Goal: Register for event/course

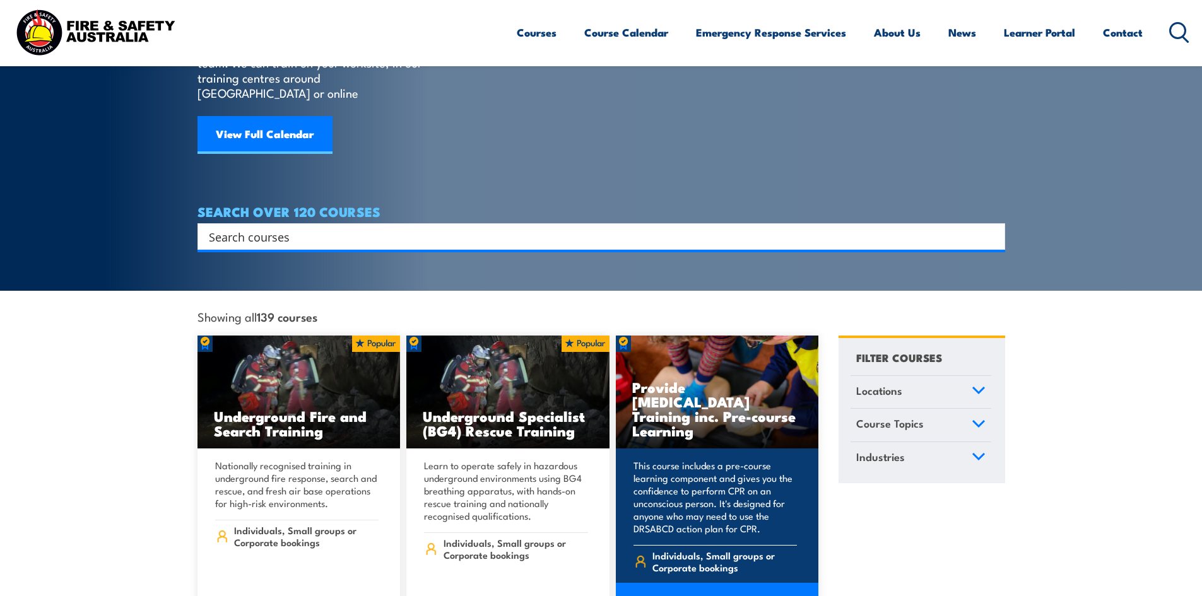
scroll to position [126, 0]
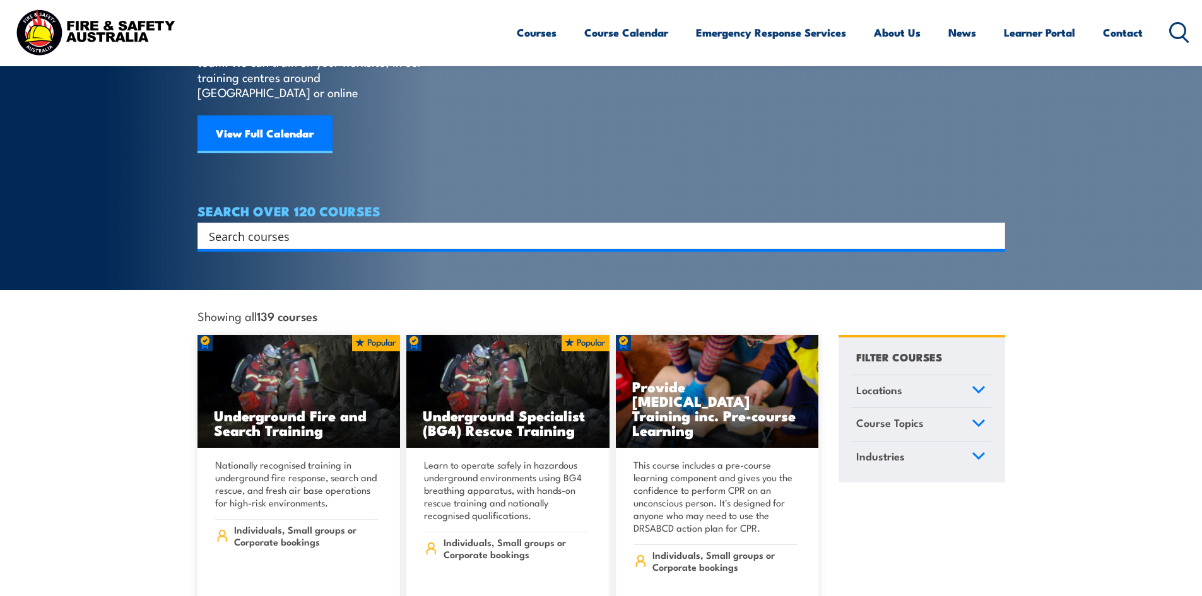
click at [980, 385] on icon at bounding box center [978, 389] width 14 height 9
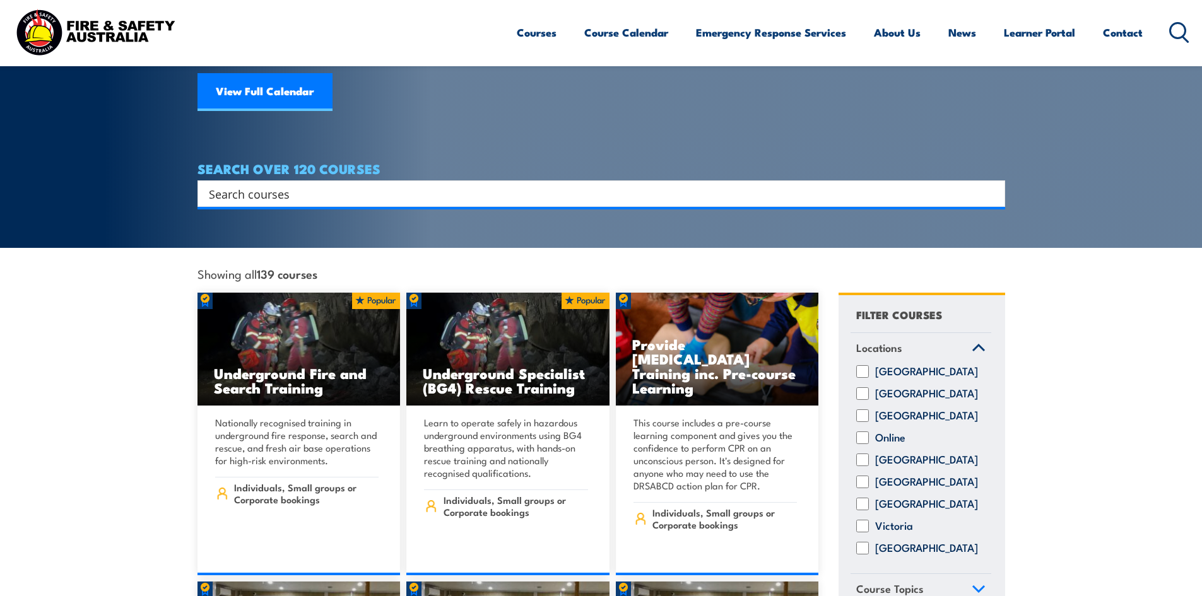
scroll to position [252, 0]
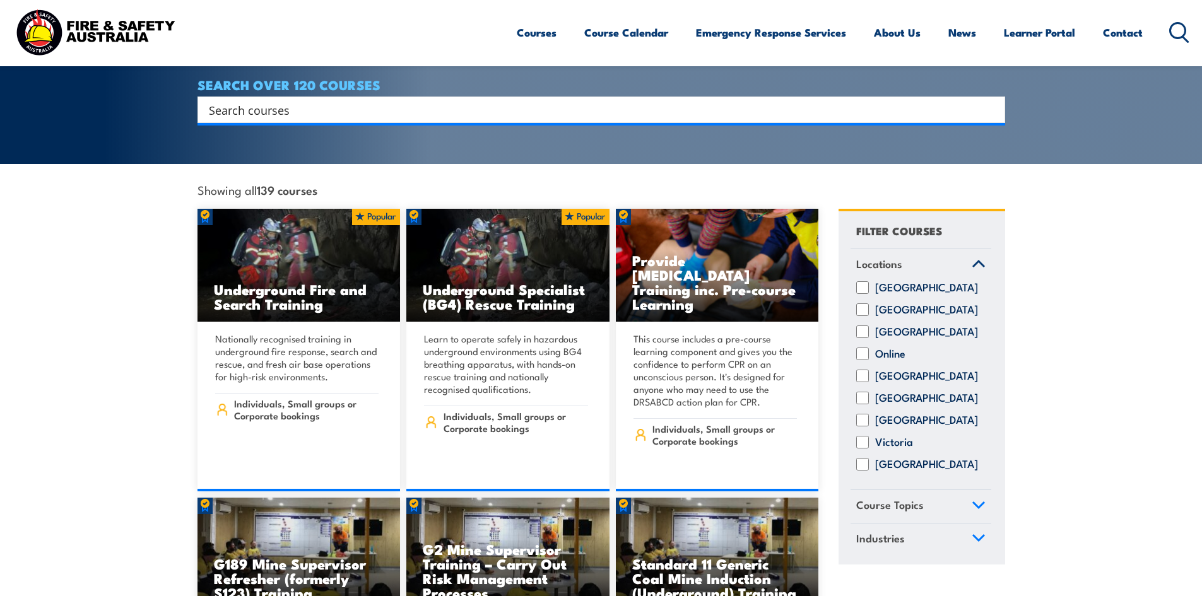
click at [865, 370] on input "Queensland" at bounding box center [862, 376] width 13 height 13
checkbox input "true"
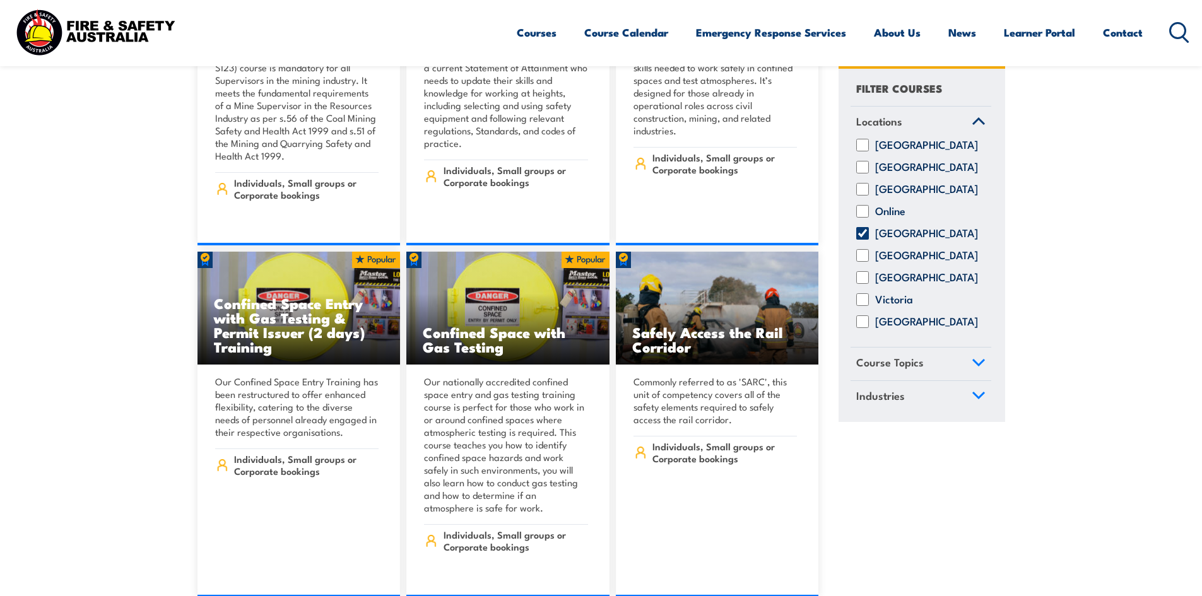
scroll to position [1198, 0]
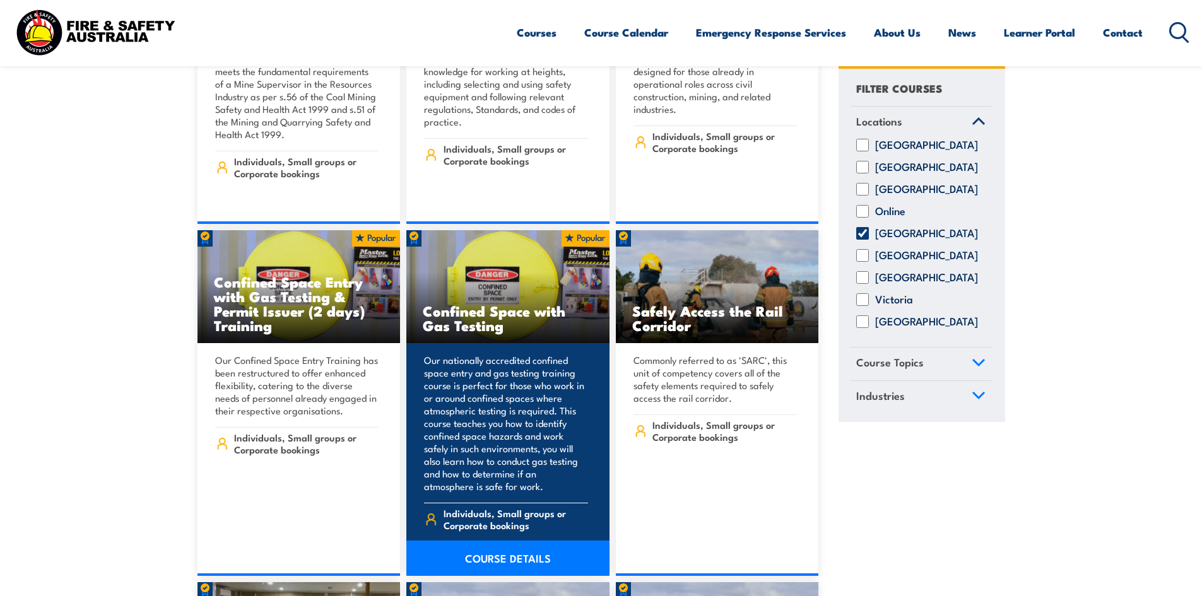
click at [505, 542] on link "COURSE DETAILS" at bounding box center [507, 558] width 203 height 35
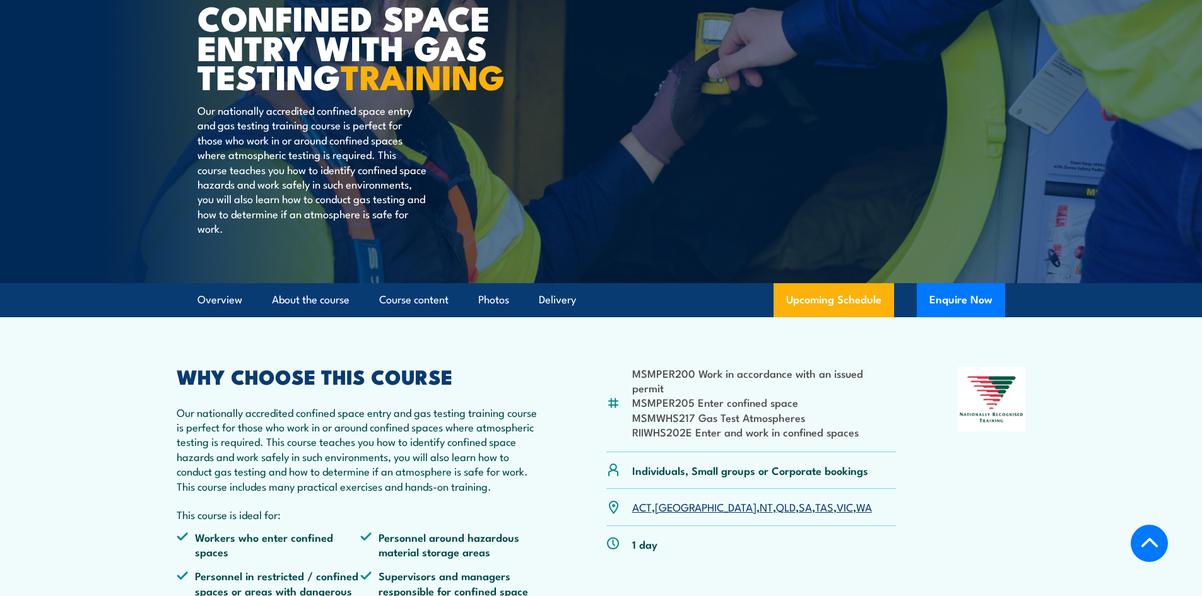
scroll to position [252, 0]
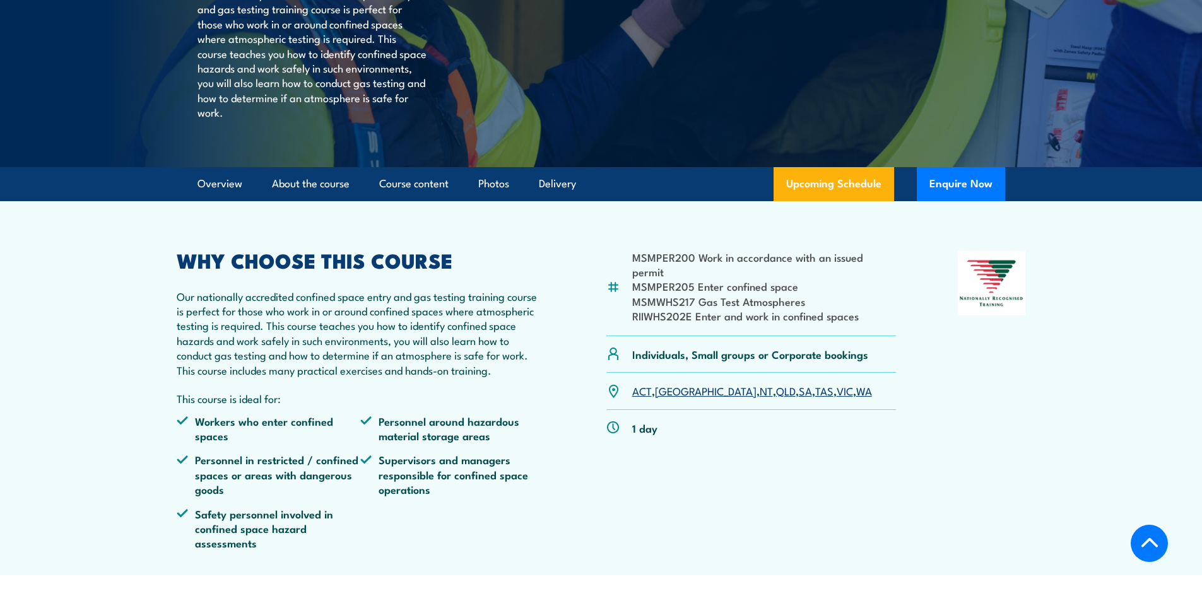
click at [776, 398] on link "QLD" at bounding box center [786, 390] width 20 height 15
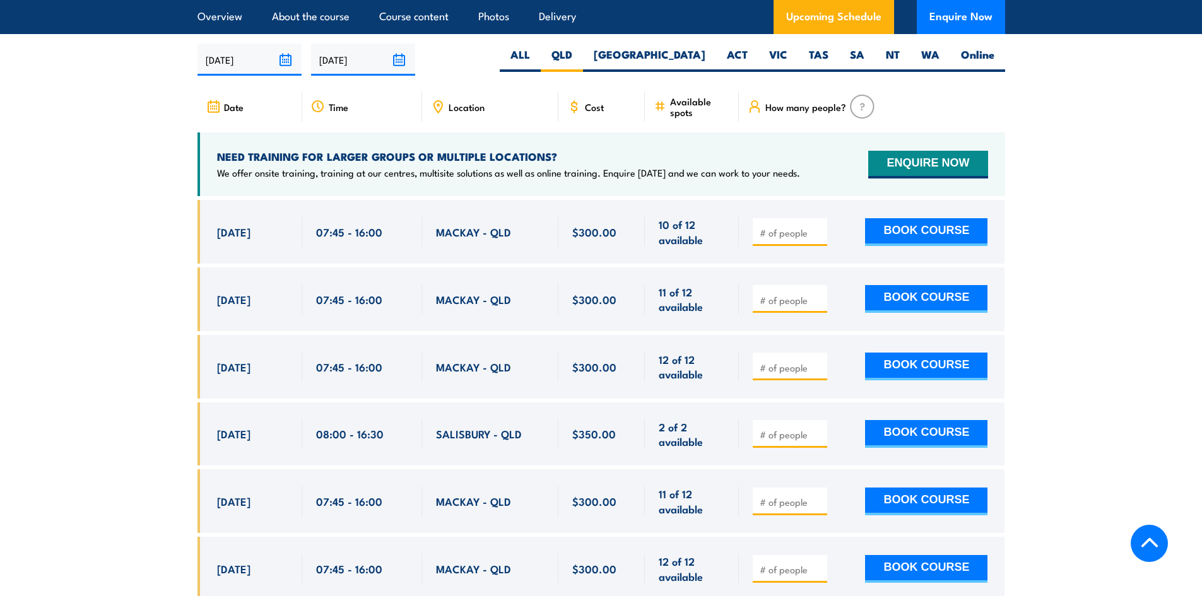
scroll to position [2331, 0]
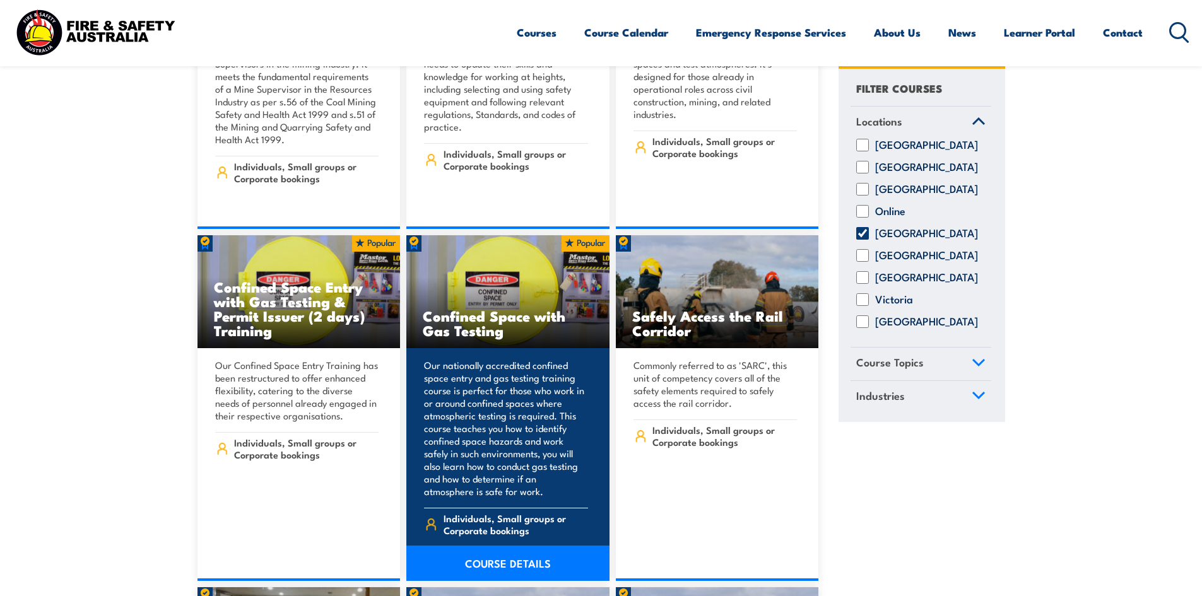
scroll to position [1198, 0]
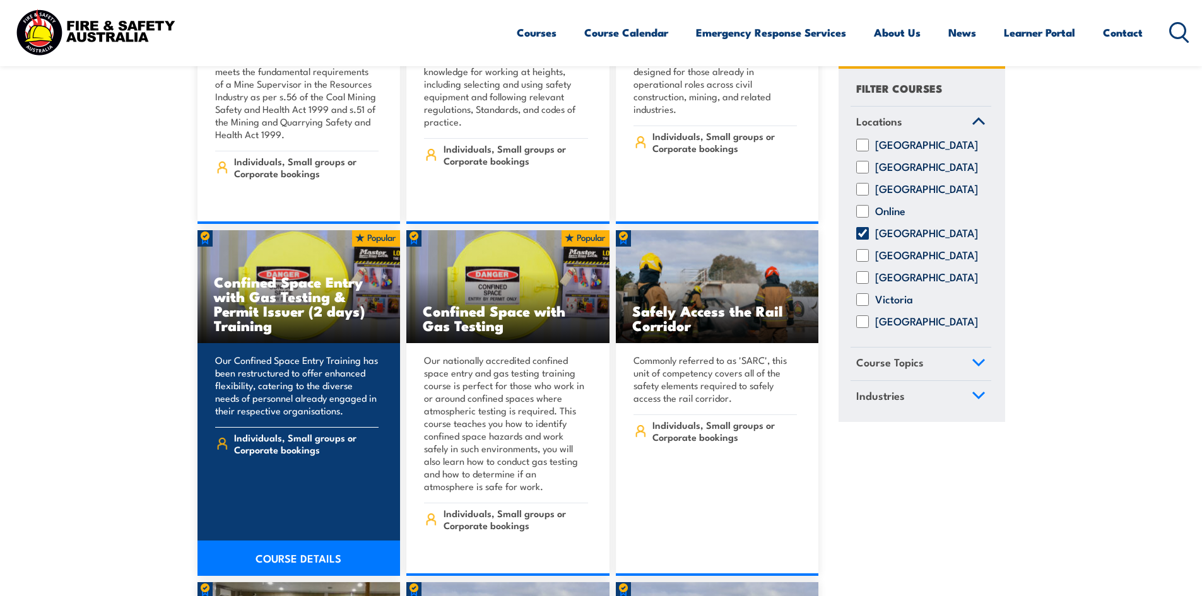
click at [312, 546] on link "COURSE DETAILS" at bounding box center [298, 558] width 203 height 35
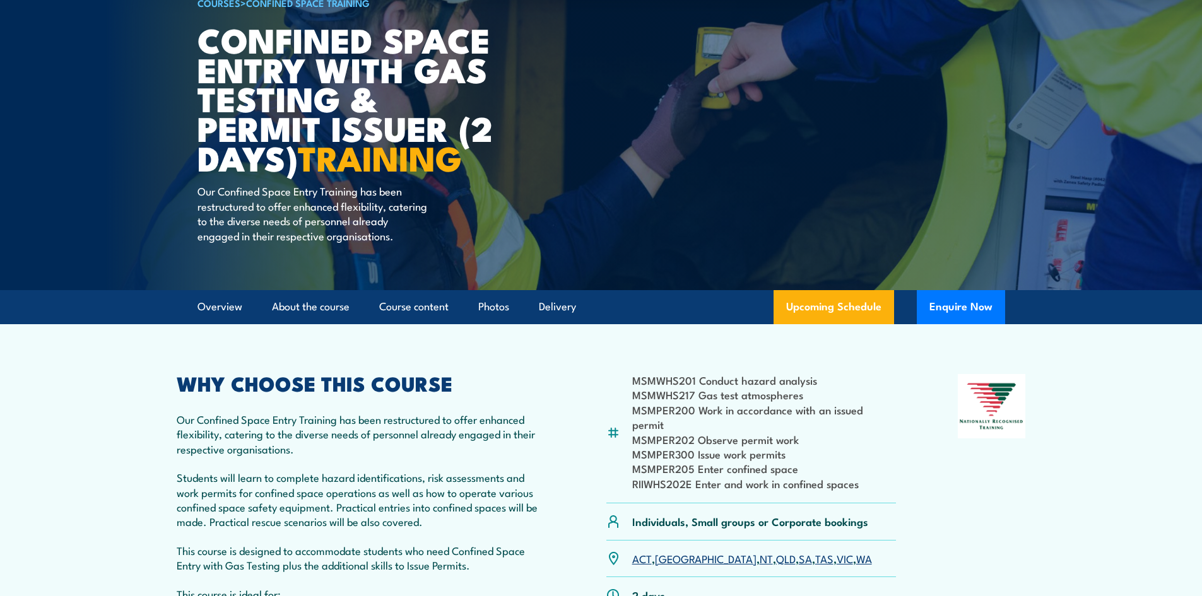
scroll to position [63, 0]
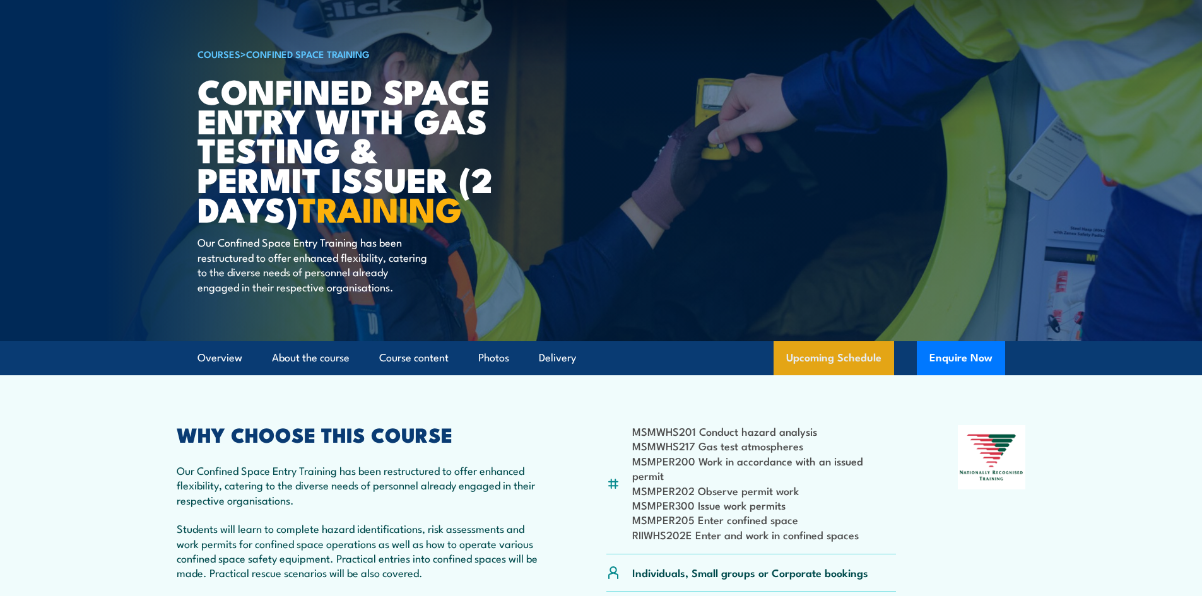
click at [816, 373] on link "Upcoming Schedule" at bounding box center [833, 358] width 120 height 34
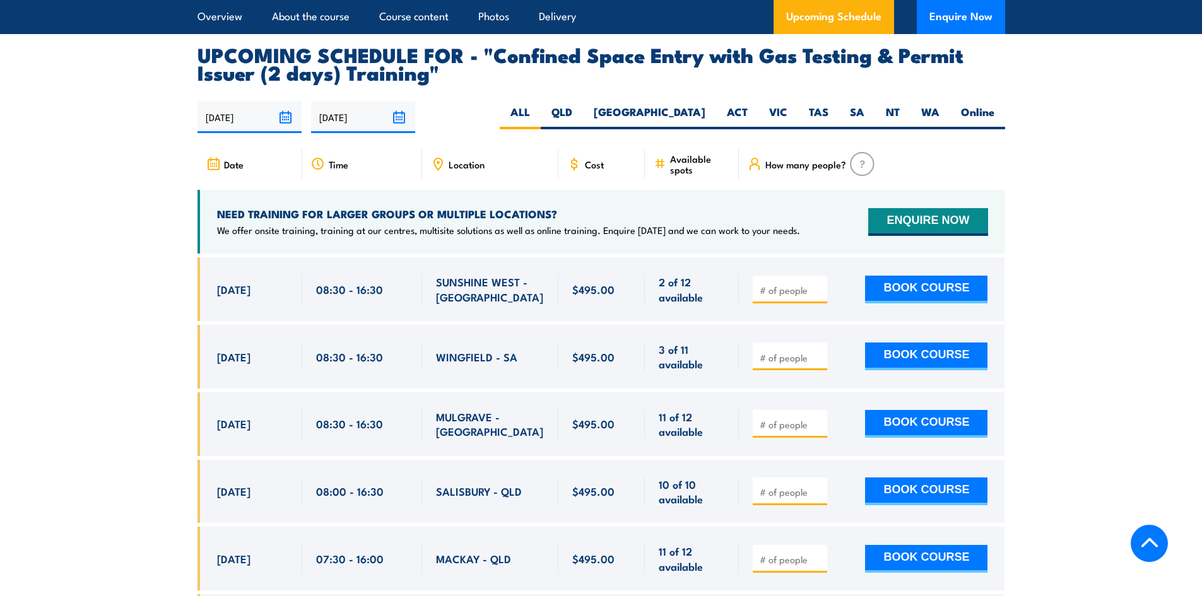
scroll to position [2321, 0]
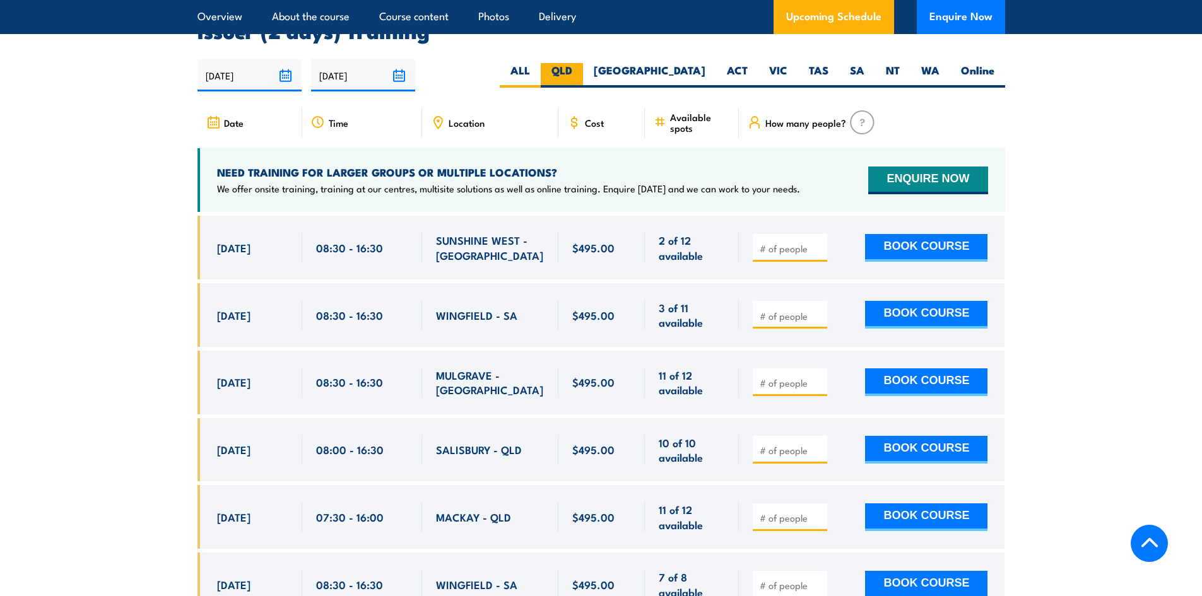
click at [583, 67] on label "QLD" at bounding box center [562, 75] width 42 height 25
click at [580, 67] on input "QLD" at bounding box center [576, 67] width 8 height 8
radio input "true"
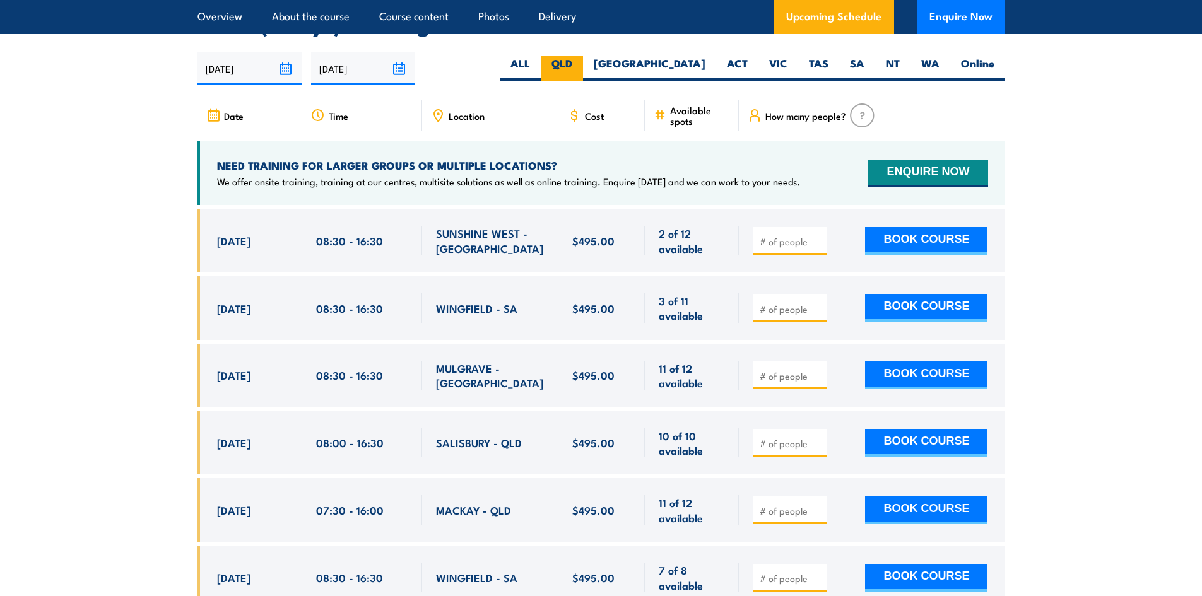
click at [583, 62] on label "QLD" at bounding box center [562, 68] width 42 height 25
click at [580, 62] on input "QLD" at bounding box center [576, 60] width 8 height 8
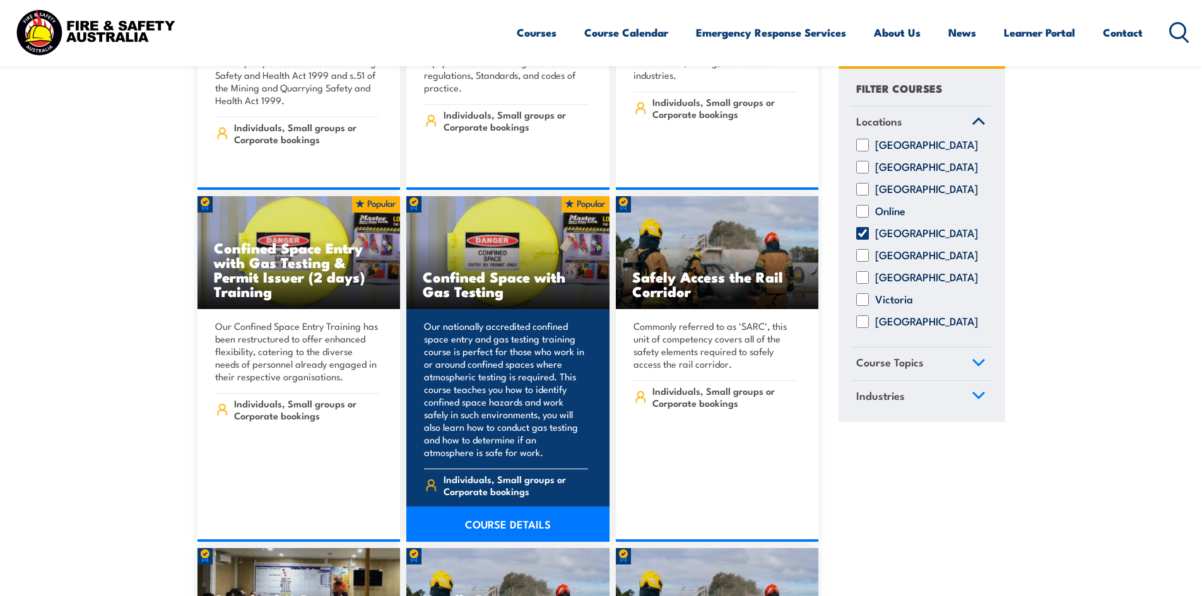
scroll to position [1262, 0]
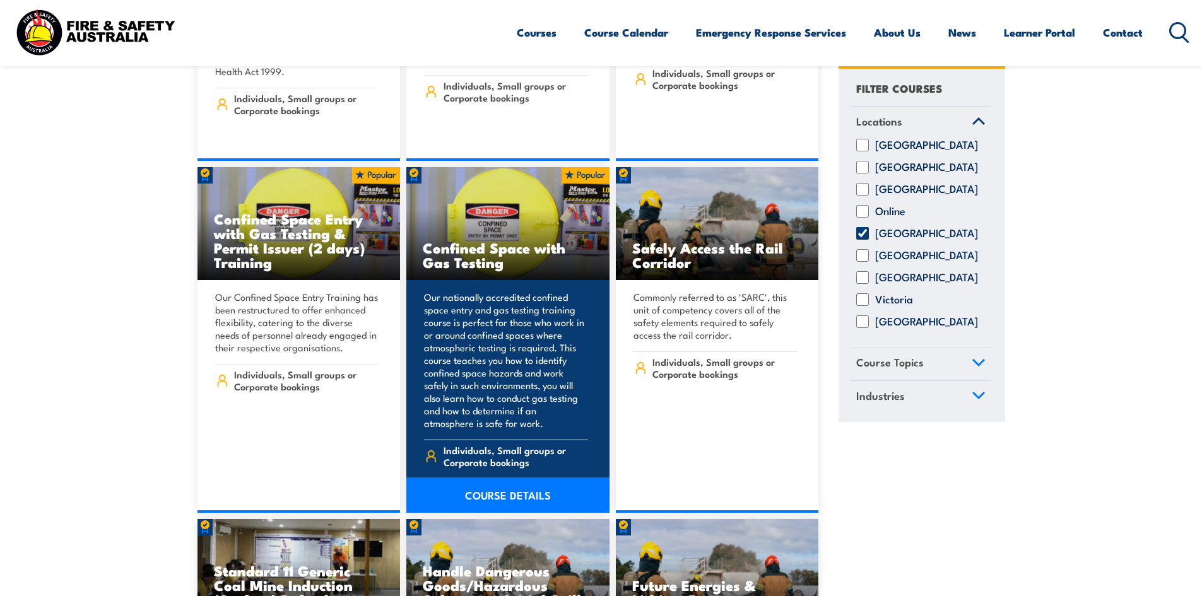
click at [492, 240] on h3 "Confined Space with Gas Testing" at bounding box center [508, 254] width 170 height 29
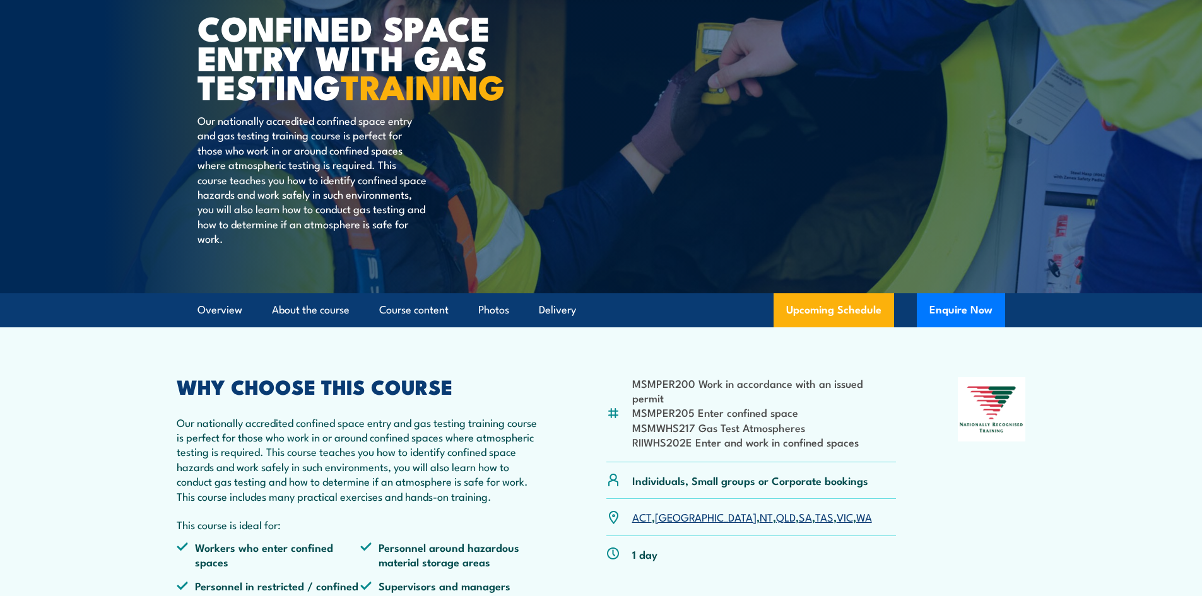
scroll to position [252, 0]
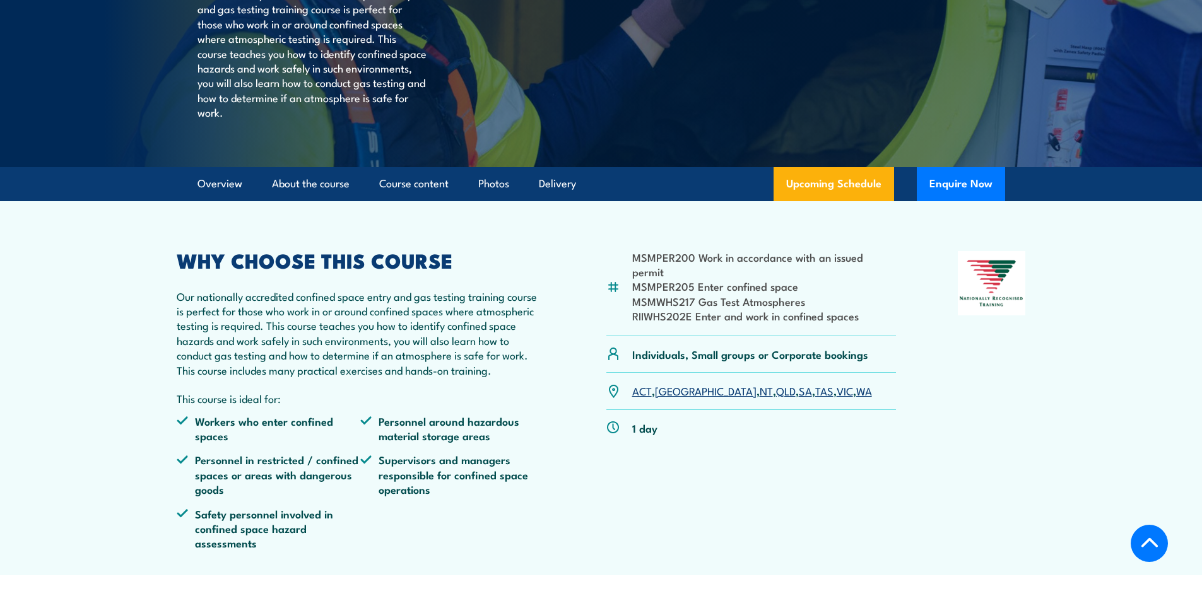
click at [776, 398] on link "QLD" at bounding box center [786, 390] width 20 height 15
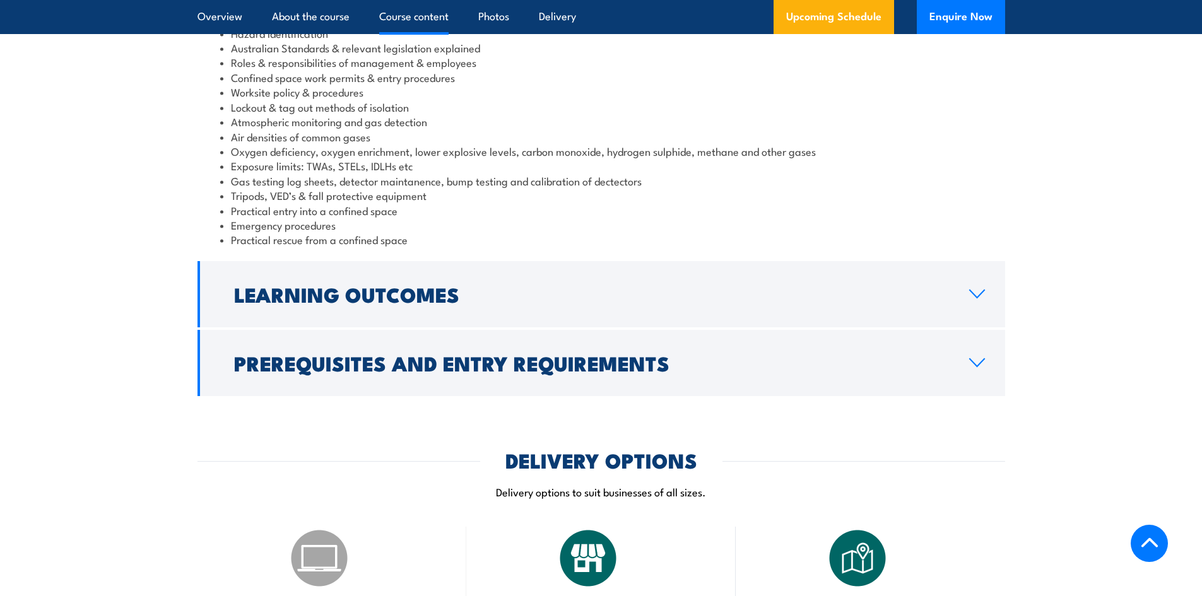
scroll to position [1447, 0]
